Goal: Task Accomplishment & Management: Manage account settings

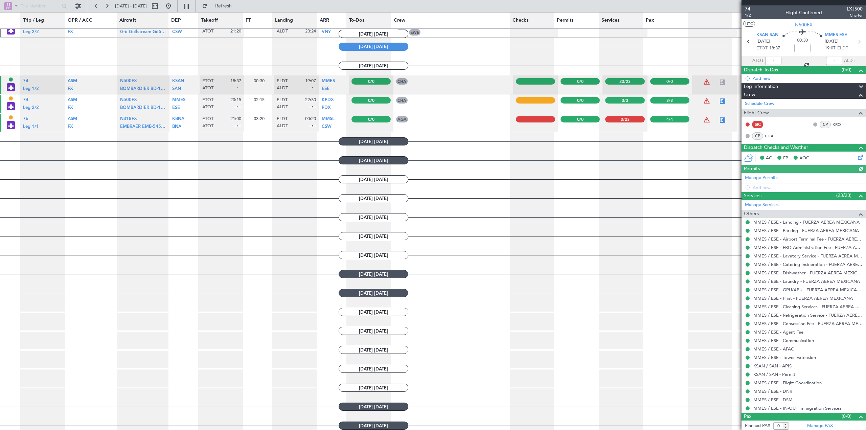
scroll to position [394, 0]
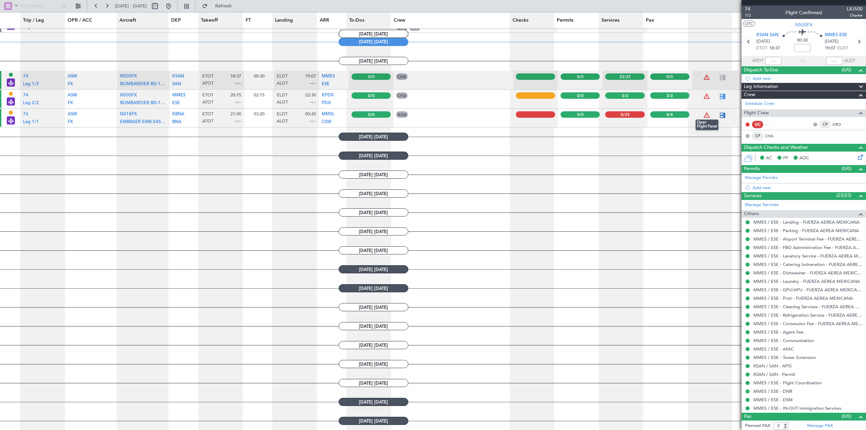
click at [721, 114] on div at bounding box center [723, 115] width 8 height 8
type input "4"
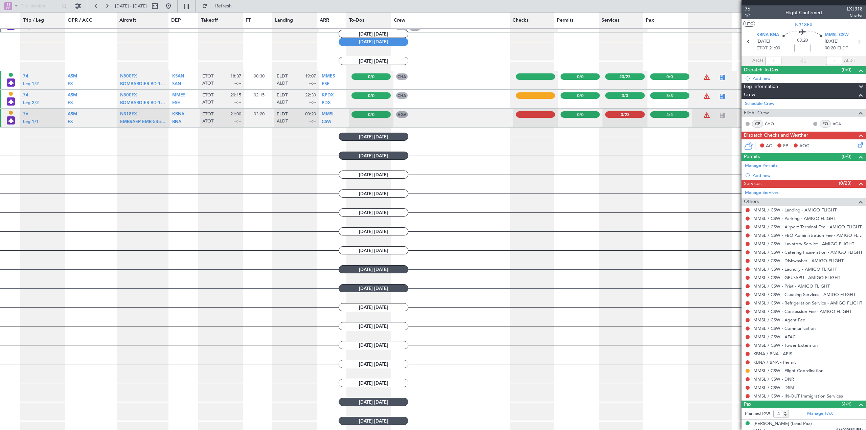
click at [857, 144] on icon at bounding box center [859, 143] width 5 height 5
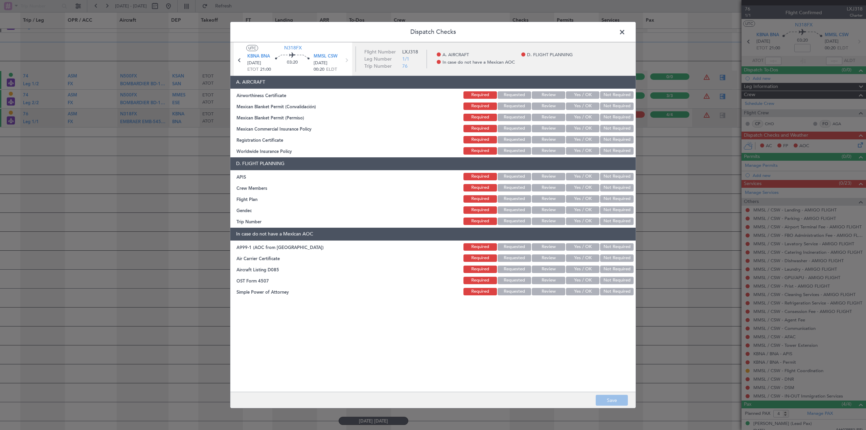
click at [578, 93] on button "Yes / OK" at bounding box center [582, 94] width 33 height 7
click at [581, 106] on button "Yes / OK" at bounding box center [582, 106] width 33 height 7
click at [581, 119] on button "Yes / OK" at bounding box center [582, 117] width 33 height 7
click at [582, 128] on button "Yes / OK" at bounding box center [582, 128] width 33 height 7
click at [582, 140] on button "Yes / OK" at bounding box center [582, 139] width 33 height 7
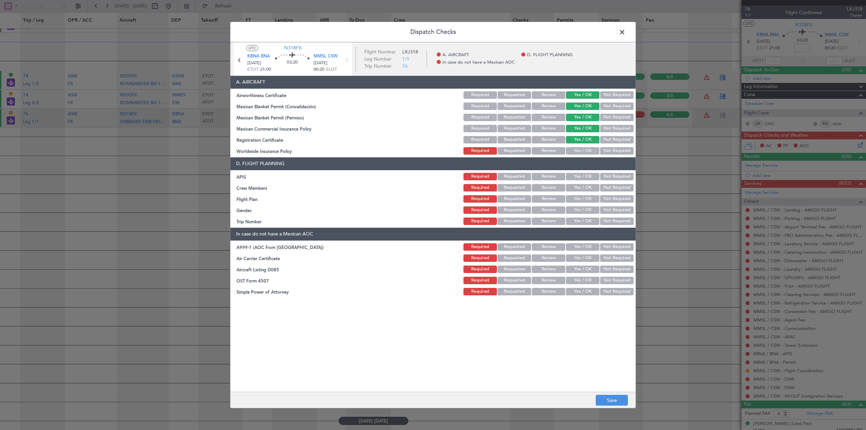
click at [583, 151] on button "Yes / OK" at bounding box center [582, 150] width 33 height 7
click at [615, 127] on button "Not Required" at bounding box center [616, 128] width 33 height 7
click at [594, 127] on button "Yes / OK" at bounding box center [582, 128] width 33 height 7
click at [621, 152] on button "Not Required" at bounding box center [616, 150] width 33 height 7
click at [584, 177] on button "Yes / OK" at bounding box center [582, 176] width 33 height 7
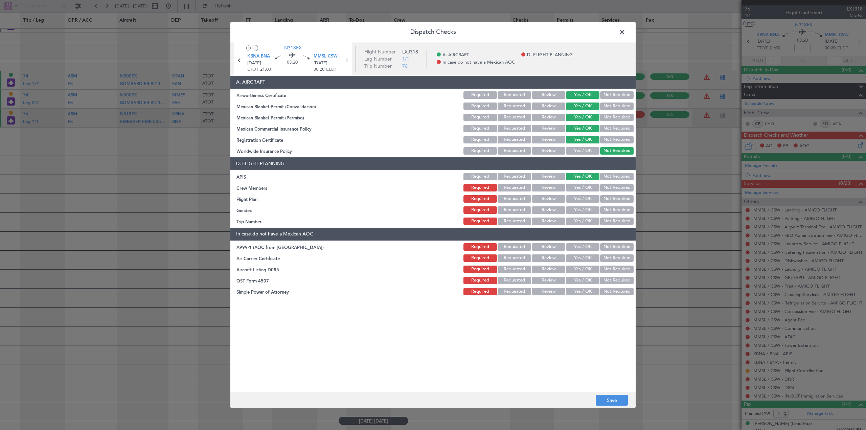
click at [583, 190] on button "Yes / OK" at bounding box center [582, 187] width 33 height 7
click at [585, 200] on button "Yes / OK" at bounding box center [582, 198] width 33 height 7
click at [585, 210] on button "Yes / OK" at bounding box center [582, 209] width 33 height 7
click at [586, 223] on button "Yes / OK" at bounding box center [582, 221] width 33 height 7
click at [626, 247] on button "Not Required" at bounding box center [616, 246] width 33 height 7
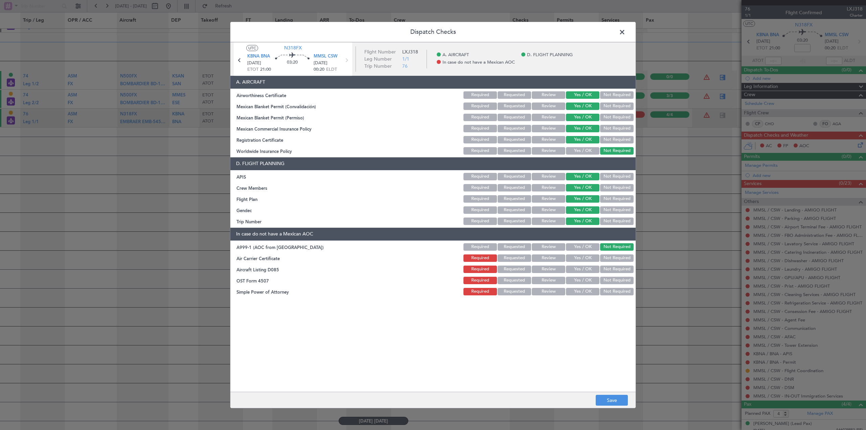
click at [630, 259] on button "Not Required" at bounding box center [616, 257] width 33 height 7
click at [625, 271] on button "Not Required" at bounding box center [616, 269] width 33 height 7
click at [629, 282] on button "Not Required" at bounding box center [616, 280] width 33 height 7
click at [627, 289] on button "Not Required" at bounding box center [616, 291] width 33 height 7
click at [609, 398] on button "Save" at bounding box center [612, 400] width 32 height 11
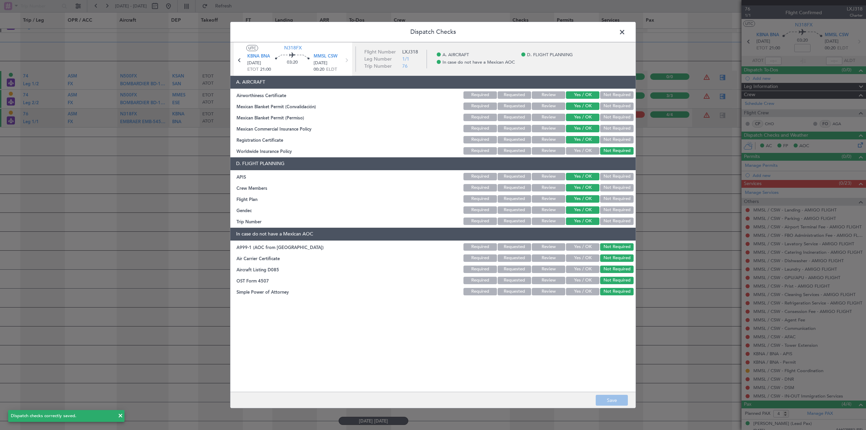
click at [626, 31] on span at bounding box center [626, 34] width 0 height 14
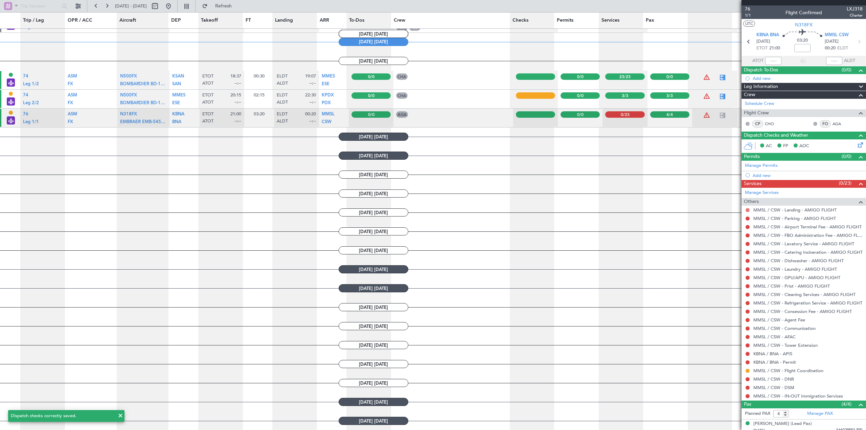
click at [748, 210] on button at bounding box center [748, 210] width 4 height 4
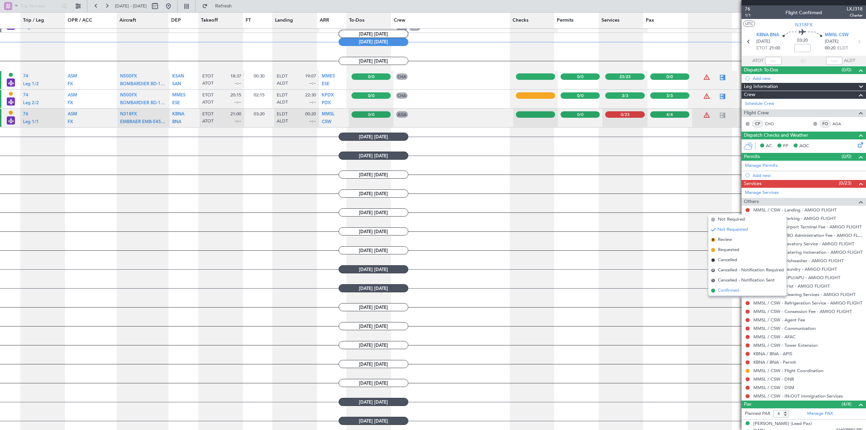
click at [720, 291] on span "Confirmed" at bounding box center [728, 290] width 21 height 7
click at [746, 217] on button at bounding box center [748, 219] width 4 height 4
click at [718, 299] on span "Confirmed" at bounding box center [728, 299] width 21 height 7
click at [747, 229] on div at bounding box center [747, 226] width 5 height 5
click at [746, 228] on button at bounding box center [748, 227] width 4 height 4
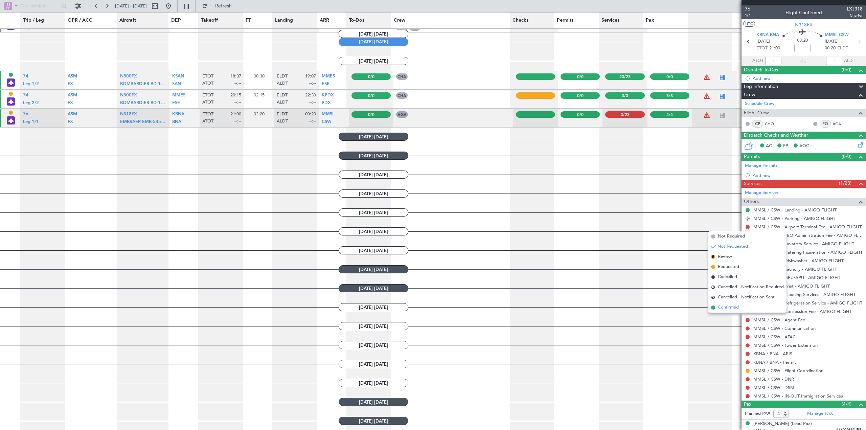
click at [721, 308] on span "Confirmed" at bounding box center [728, 307] width 21 height 7
click at [747, 235] on button at bounding box center [748, 235] width 4 height 4
drag, startPoint x: 724, startPoint y: 314, endPoint x: 726, endPoint y: 311, distance: 3.5
click at [724, 314] on span "Confirmed" at bounding box center [728, 316] width 21 height 7
click at [747, 243] on button at bounding box center [748, 244] width 4 height 4
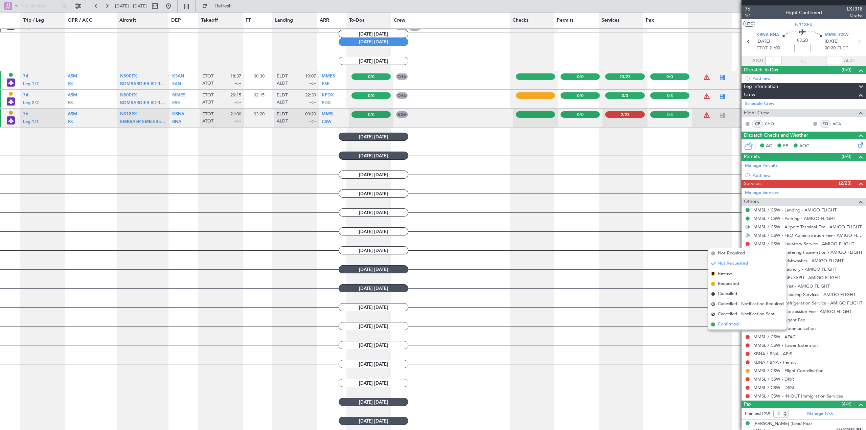
click at [725, 321] on span "Confirmed" at bounding box center [728, 324] width 21 height 7
click at [747, 254] on mat-tooltip-component "Not Requested" at bounding box center [748, 263] width 38 height 18
click at [747, 253] on button at bounding box center [748, 252] width 4 height 4
click at [738, 332] on span "Confirmed" at bounding box center [728, 333] width 21 height 7
click at [748, 261] on button at bounding box center [748, 261] width 4 height 4
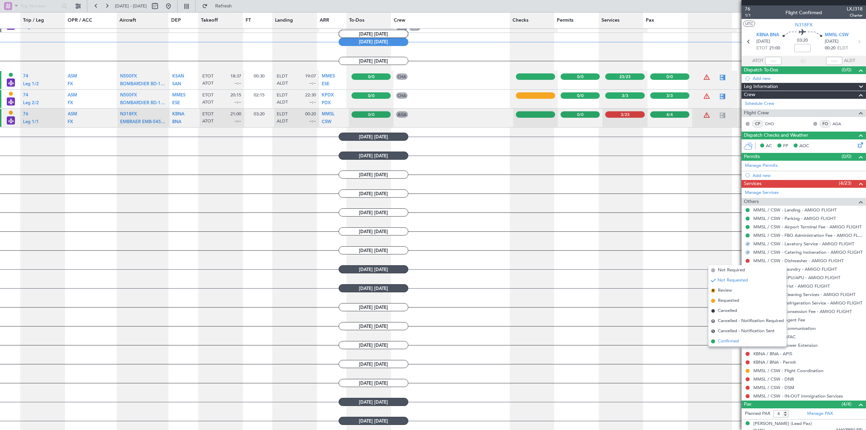
click at [734, 340] on span "Confirmed" at bounding box center [728, 341] width 21 height 7
click at [747, 270] on button at bounding box center [748, 269] width 4 height 4
click at [741, 349] on li "Confirmed" at bounding box center [748, 350] width 78 height 10
click at [746, 276] on button at bounding box center [748, 278] width 4 height 4
click at [726, 358] on span "Confirmed" at bounding box center [728, 358] width 21 height 7
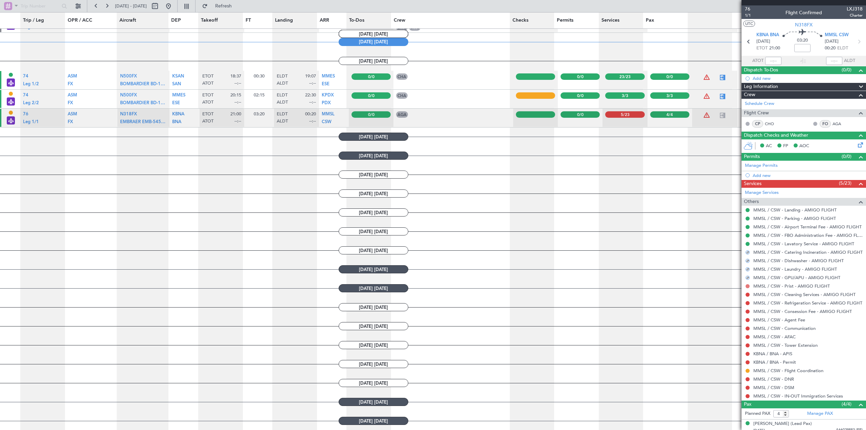
click at [748, 285] on button at bounding box center [748, 286] width 4 height 4
drag, startPoint x: 739, startPoint y: 368, endPoint x: 778, endPoint y: 308, distance: 71.4
click at [740, 366] on li "Confirmed" at bounding box center [748, 367] width 78 height 10
click at [750, 295] on div at bounding box center [747, 294] width 5 height 5
click at [749, 295] on button at bounding box center [748, 295] width 4 height 4
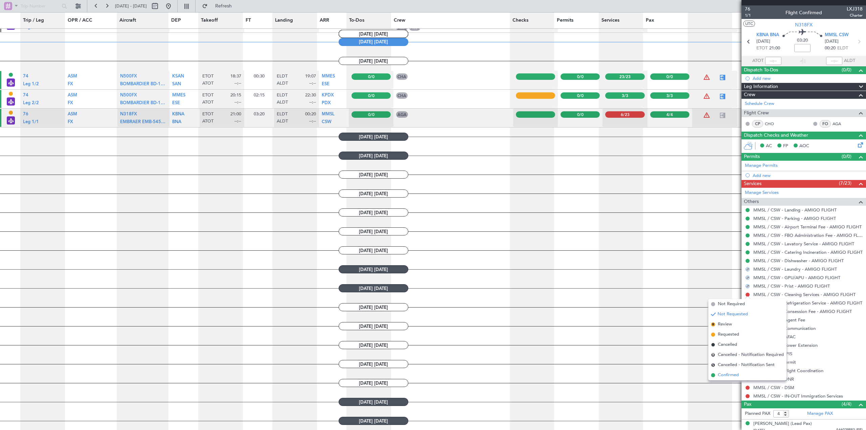
click at [752, 372] on li "Confirmed" at bounding box center [748, 375] width 78 height 10
click at [746, 306] on mat-tooltip-component "Not Requested" at bounding box center [748, 314] width 38 height 18
click at [747, 303] on button at bounding box center [748, 303] width 4 height 4
click at [724, 380] on li "Confirmed" at bounding box center [748, 384] width 78 height 10
click at [746, 312] on button at bounding box center [748, 312] width 4 height 4
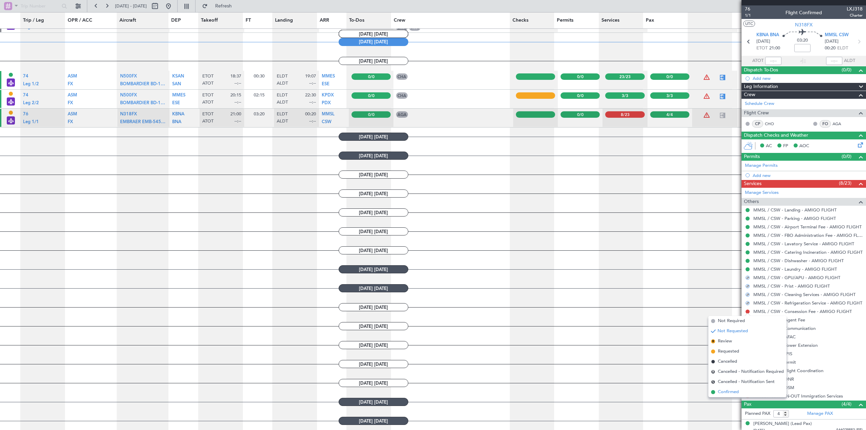
click at [716, 392] on li "Confirmed" at bounding box center [748, 392] width 78 height 10
click at [748, 318] on button at bounding box center [748, 320] width 4 height 4
click at [731, 398] on span "Confirmed" at bounding box center [728, 400] width 21 height 7
click at [746, 327] on button at bounding box center [748, 329] width 4 height 4
click at [725, 407] on span "Confirmed" at bounding box center [728, 409] width 21 height 7
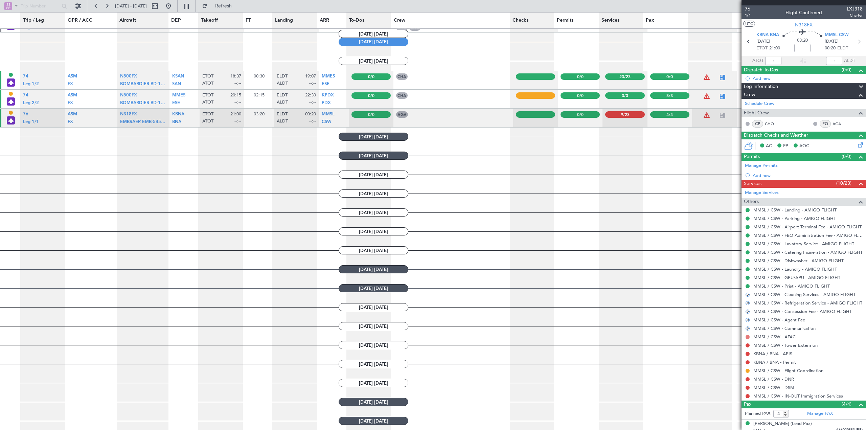
click at [748, 336] on button at bounding box center [748, 337] width 4 height 4
click at [736, 419] on span "Confirmed" at bounding box center [728, 417] width 21 height 7
click at [746, 346] on button at bounding box center [748, 345] width 4 height 4
click at [737, 334] on span "Confirmed" at bounding box center [728, 335] width 21 height 7
click at [748, 352] on button at bounding box center [748, 354] width 4 height 4
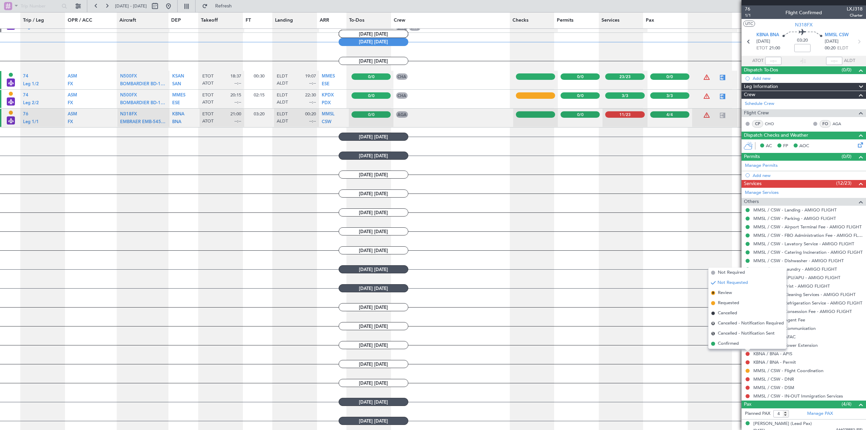
drag, startPoint x: 728, startPoint y: 344, endPoint x: 744, endPoint y: 350, distance: 17.0
click at [731, 345] on span "Confirmed" at bounding box center [728, 343] width 21 height 7
click at [748, 363] on button at bounding box center [748, 362] width 4 height 4
click at [723, 352] on span "Confirmed" at bounding box center [728, 352] width 21 height 7
click at [748, 370] on button at bounding box center [748, 371] width 4 height 4
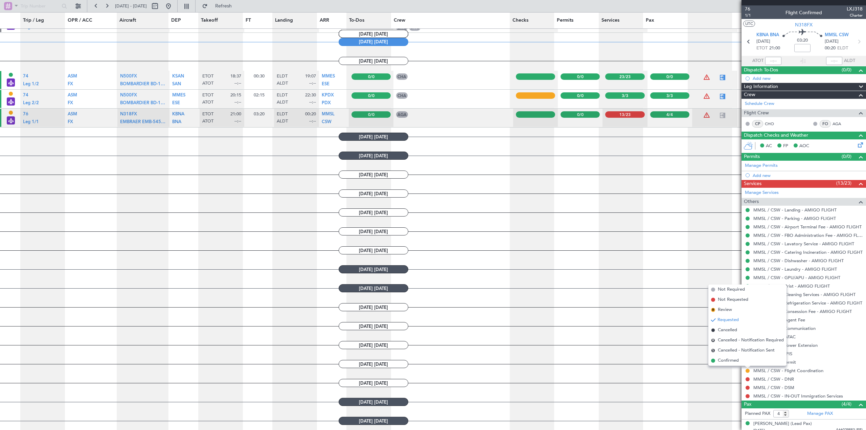
click at [730, 360] on span "Confirmed" at bounding box center [728, 360] width 21 height 7
click at [747, 380] on button at bounding box center [748, 379] width 4 height 4
click at [720, 367] on span "Confirmed" at bounding box center [728, 369] width 21 height 7
click at [748, 387] on button at bounding box center [748, 388] width 4 height 4
drag, startPoint x: 729, startPoint y: 376, endPoint x: 743, endPoint y: 384, distance: 15.7
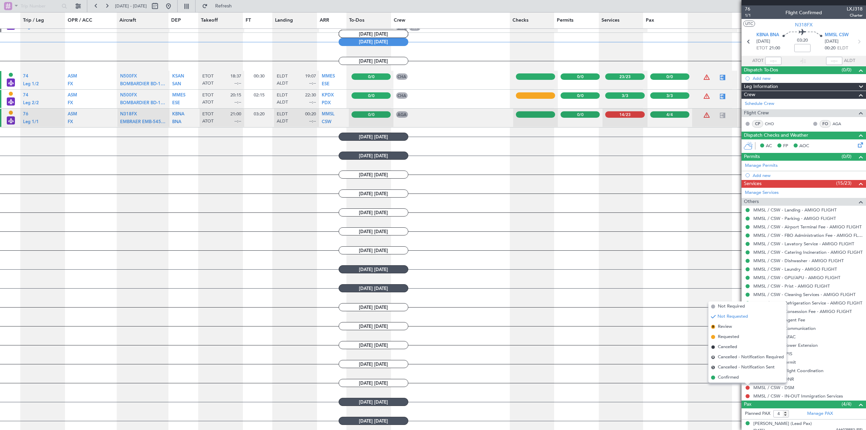
click at [730, 377] on span "Confirmed" at bounding box center [728, 377] width 21 height 7
click at [749, 394] on div at bounding box center [747, 396] width 5 height 5
click at [748, 395] on button at bounding box center [748, 396] width 4 height 4
click at [730, 383] on span "Confirmed" at bounding box center [728, 386] width 21 height 7
click at [857, 201] on span at bounding box center [861, 202] width 8 height 8
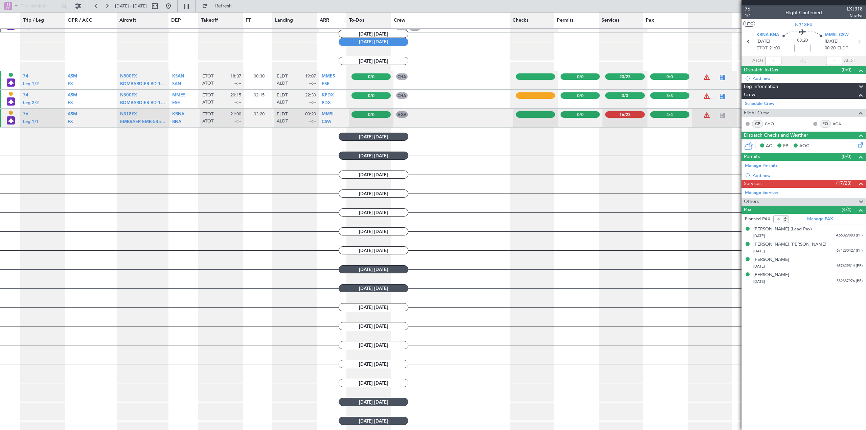
click at [855, 201] on div at bounding box center [859, 202] width 14 height 8
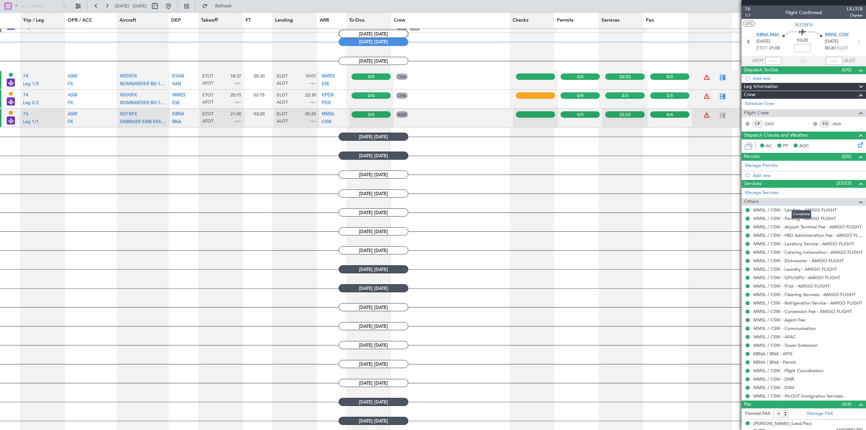
click at [857, 202] on span at bounding box center [861, 202] width 8 height 8
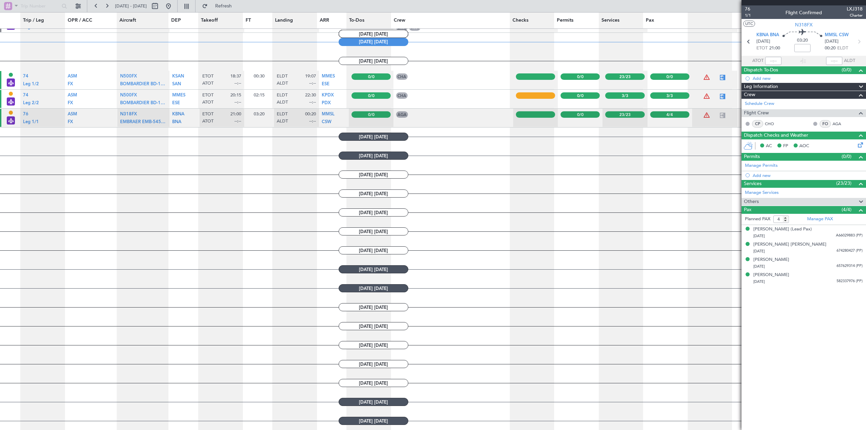
click at [802, 303] on article "76 1/1 Flight Confirmed LXJ318 Charter UTC N318FX KBNA BNA [DATE] ETOT 21:00 03…" at bounding box center [804, 217] width 125 height 425
click at [861, 143] on icon at bounding box center [859, 143] width 5 height 5
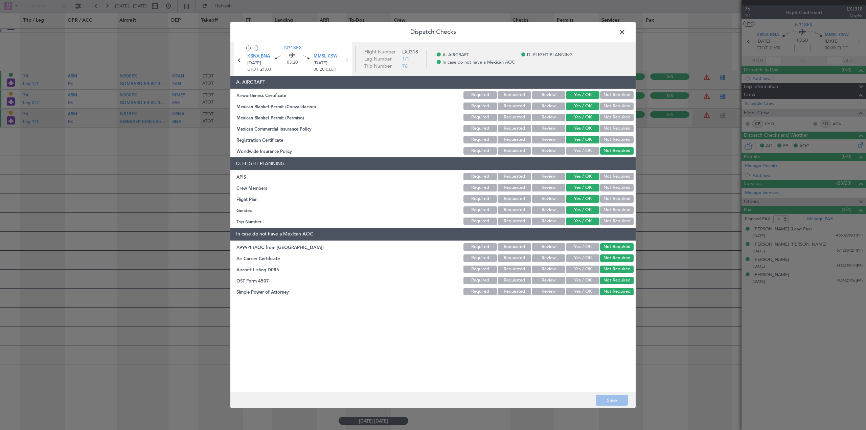
click at [516, 199] on button "Requested" at bounding box center [514, 198] width 33 height 7
click at [618, 401] on button "Save" at bounding box center [612, 400] width 32 height 11
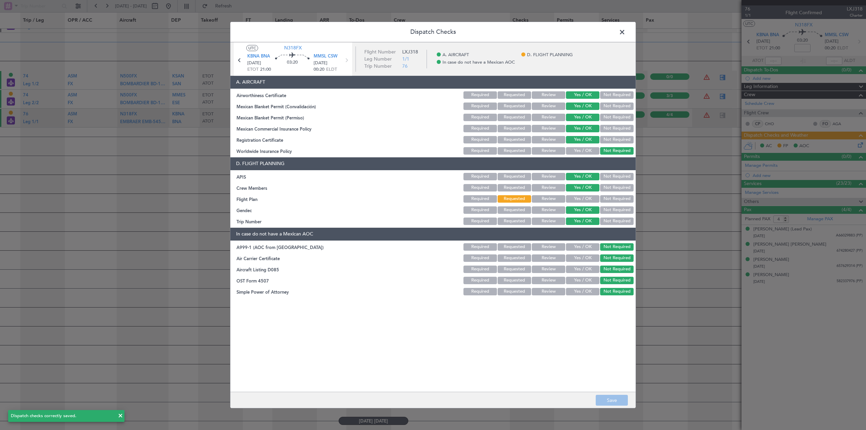
click at [626, 30] on span at bounding box center [626, 34] width 0 height 14
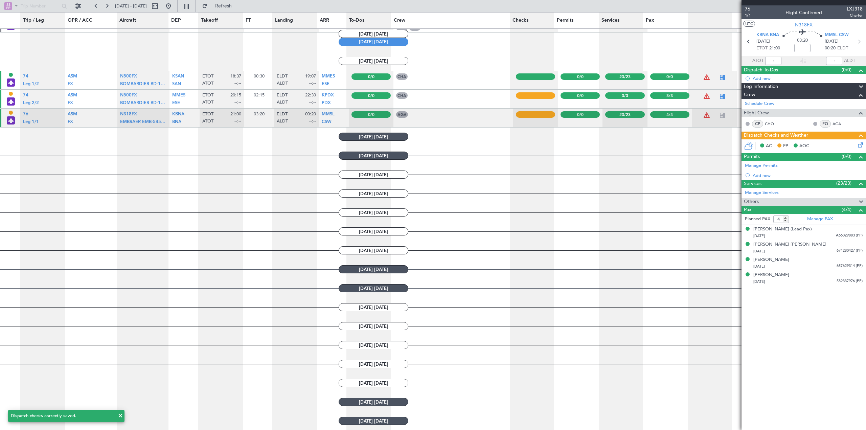
click at [785, 344] on article "76 1/1 Flight Confirmed LXJ318 Charter UTC N318FX KBNA BNA [DATE] ETOT 21:00 03…" at bounding box center [804, 217] width 125 height 425
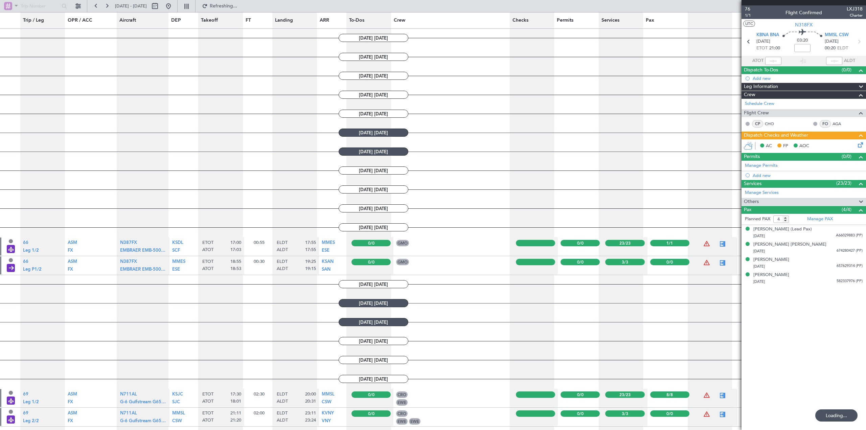
scroll to position [180, 0]
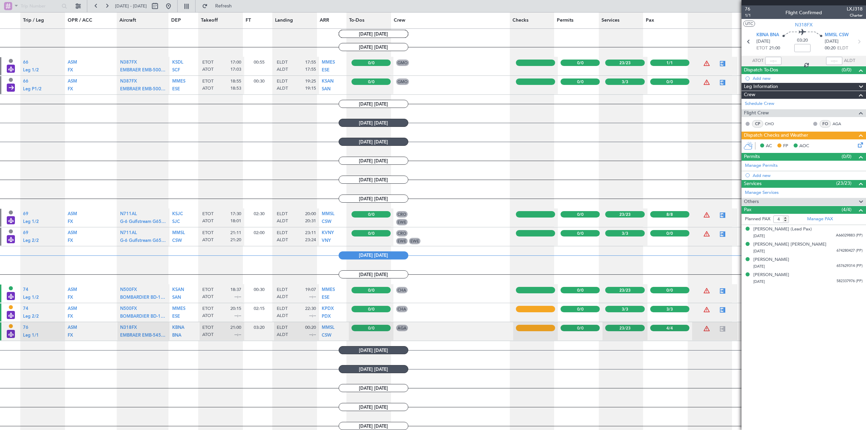
type input "17:03"
type input "17:55"
type input "1"
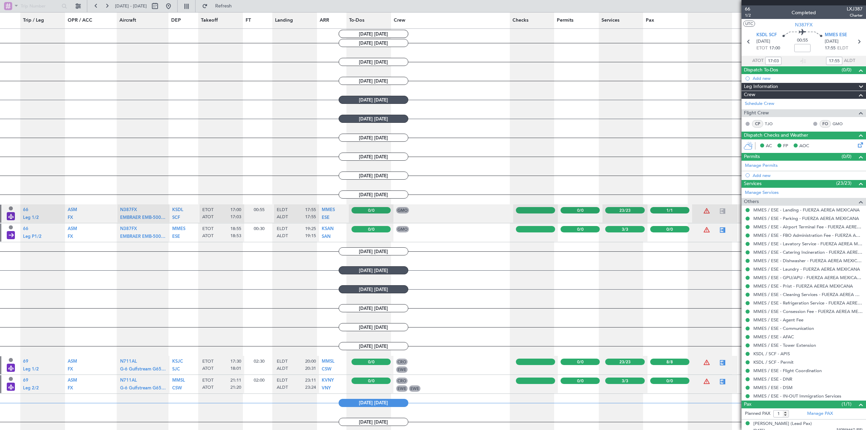
scroll to position [0, 0]
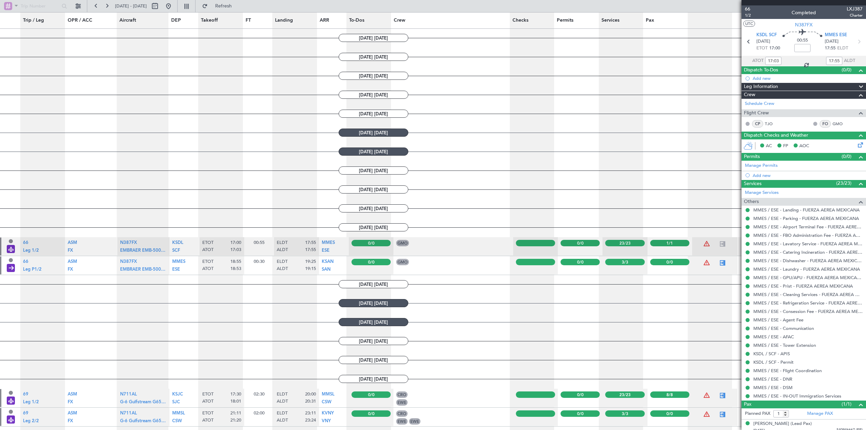
type input "18:01"
type input "20:31"
type input "8"
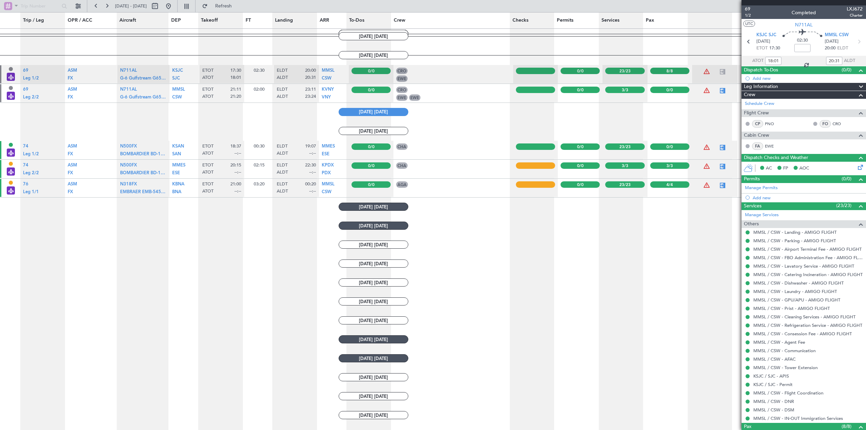
type input "17:03"
type input "17:55"
type input "1"
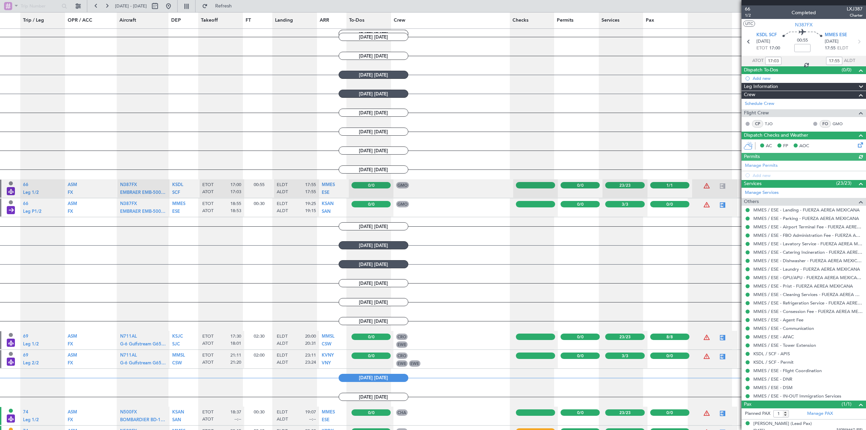
scroll to position [38, 0]
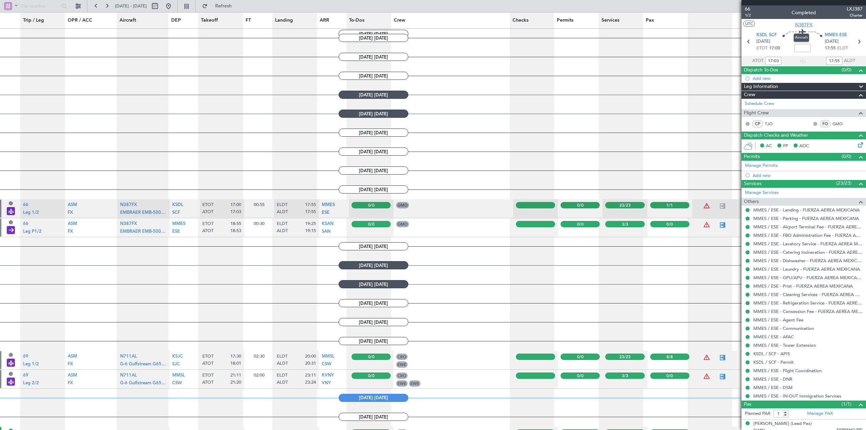
click at [803, 26] on span "N387FX" at bounding box center [804, 24] width 18 height 7
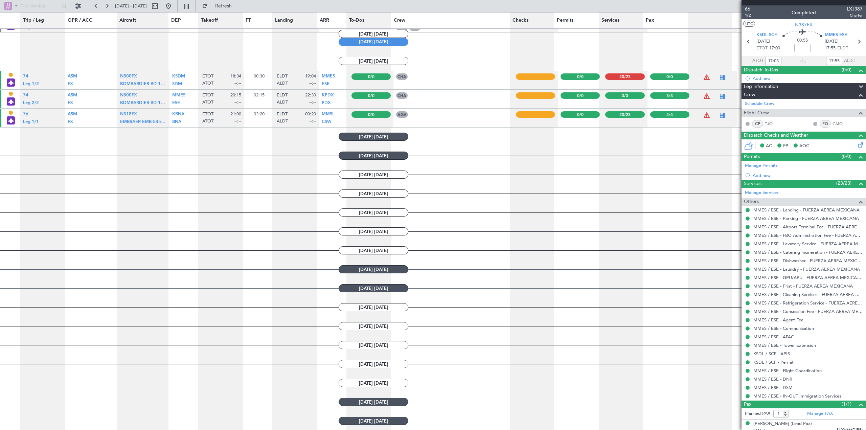
scroll to position [0, 0]
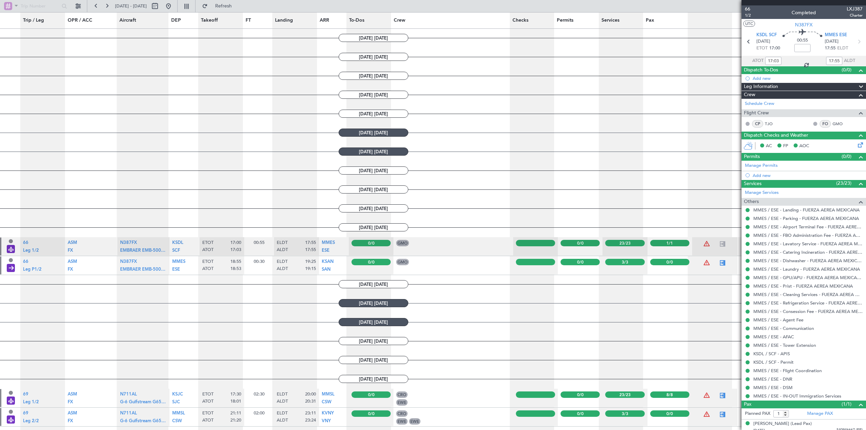
type input "18:01"
type input "20:31"
type input "8"
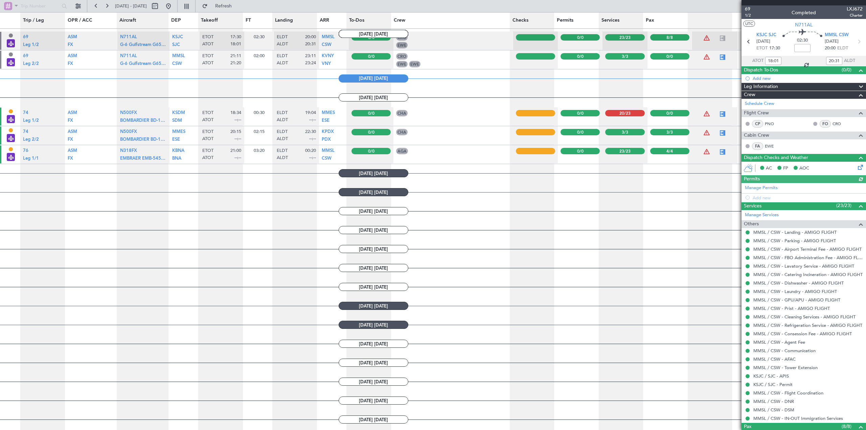
scroll to position [360, 0]
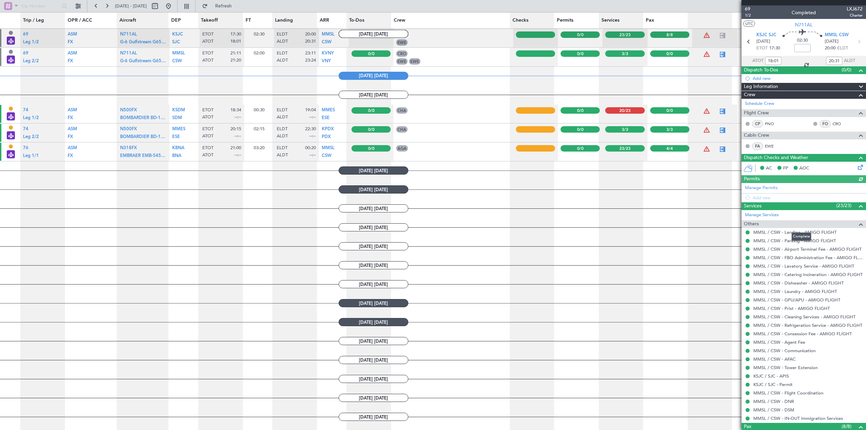
click at [858, 225] on span at bounding box center [861, 224] width 8 height 8
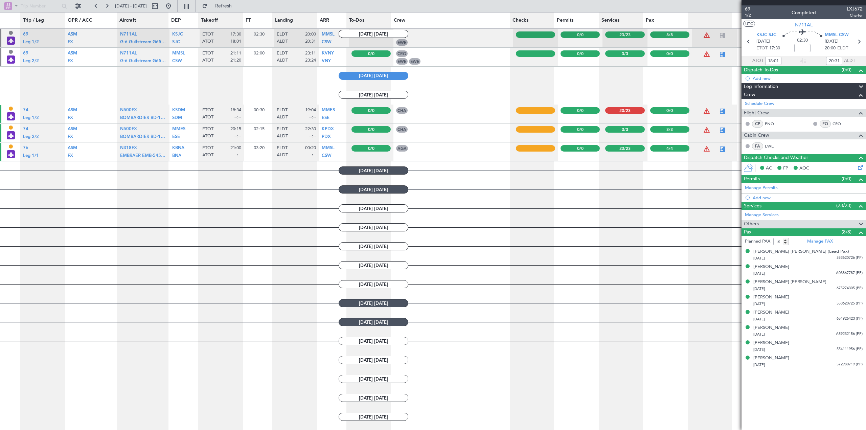
scroll to position [180, 0]
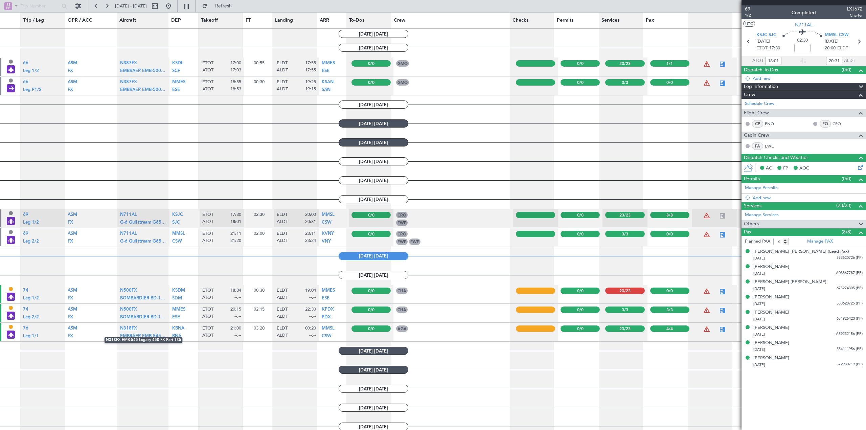
click at [127, 327] on span "N318FX" at bounding box center [128, 328] width 17 height 4
